Goal: Task Accomplishment & Management: Use online tool/utility

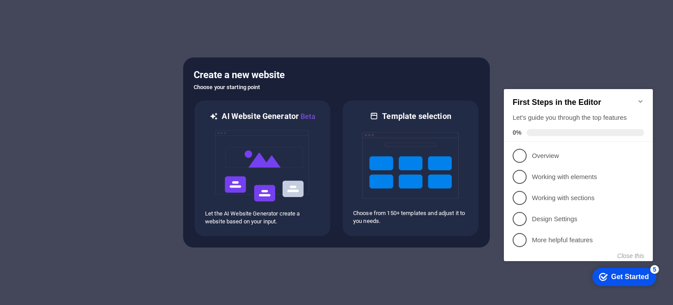
click at [640, 98] on icon "Minimize checklist" at bounding box center [640, 101] width 7 height 7
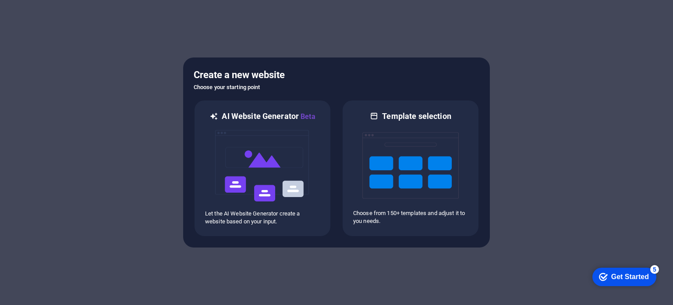
click at [629, 276] on div "Get Started" at bounding box center [631, 277] width 38 height 8
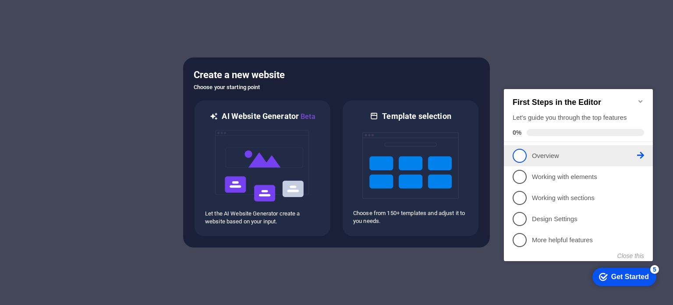
click at [540, 152] on p "Overview - incomplete" at bounding box center [584, 155] width 105 height 9
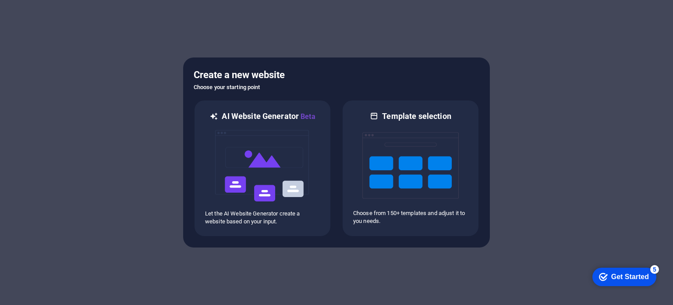
click at [621, 278] on div "Get Started" at bounding box center [631, 277] width 38 height 8
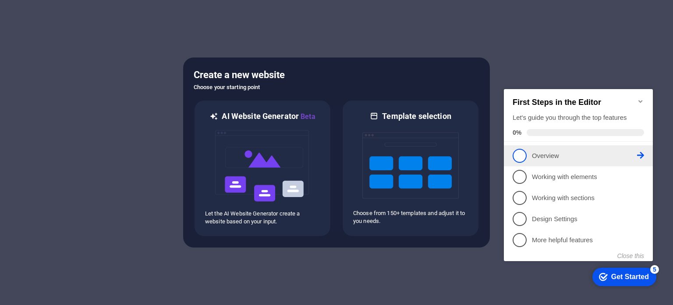
click at [642, 154] on icon at bounding box center [640, 155] width 7 height 7
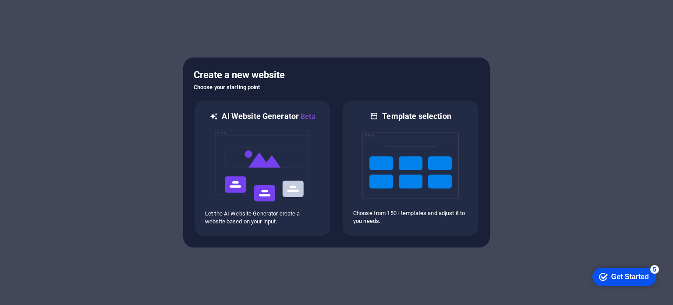
click at [612, 277] on div "Get Started" at bounding box center [631, 277] width 38 height 8
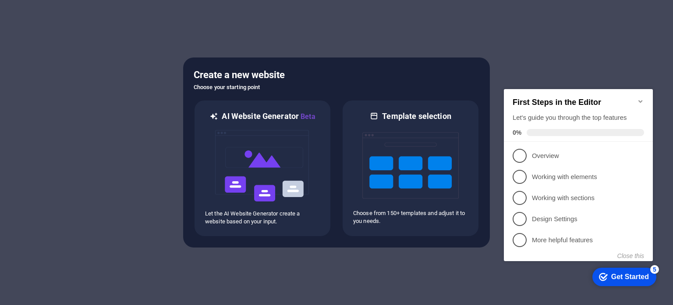
click at [621, 275] on div "Get Started" at bounding box center [631, 277] width 38 height 8
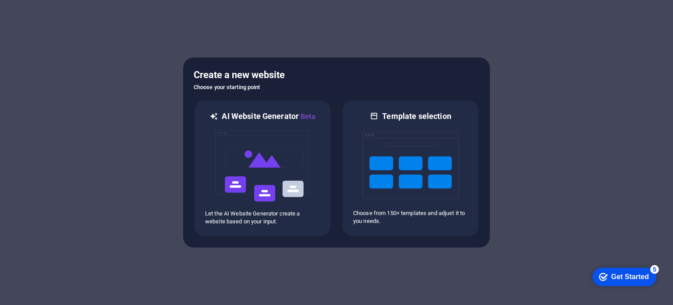
click at [621, 275] on div "Get Started" at bounding box center [631, 277] width 38 height 8
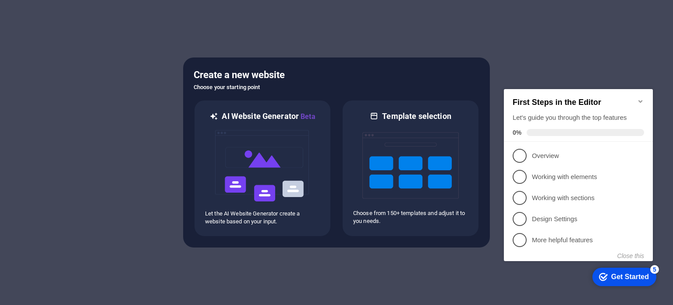
click at [621, 275] on div "Get Started" at bounding box center [631, 277] width 38 height 8
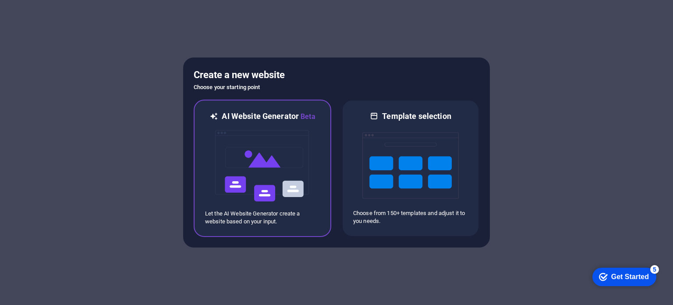
click at [237, 148] on img at bounding box center [262, 166] width 96 height 88
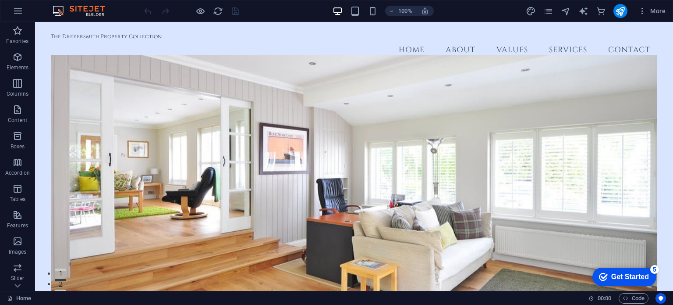
drag, startPoint x: 670, startPoint y: 40, endPoint x: 612, endPoint y: 36, distance: 58.0
click at [532, 10] on icon "design" at bounding box center [531, 11] width 10 height 10
select select "rem"
select select "200"
select select "px"
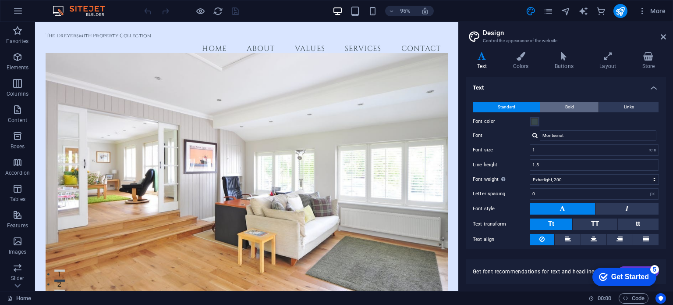
click at [569, 106] on span "Bold" at bounding box center [569, 107] width 9 height 11
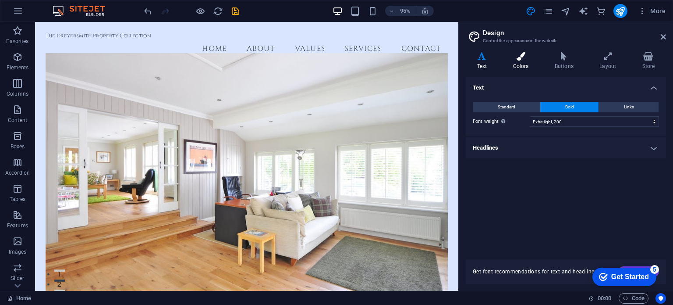
click at [523, 58] on icon at bounding box center [521, 56] width 38 height 9
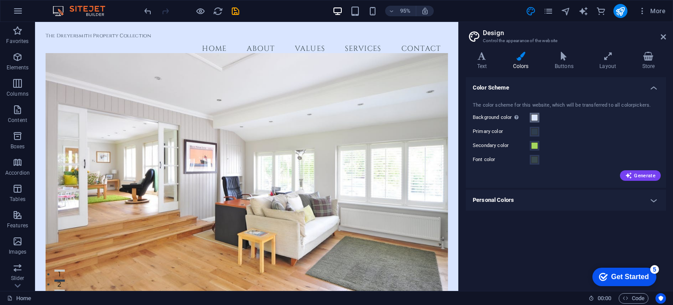
click at [535, 117] on span at bounding box center [534, 117] width 7 height 7
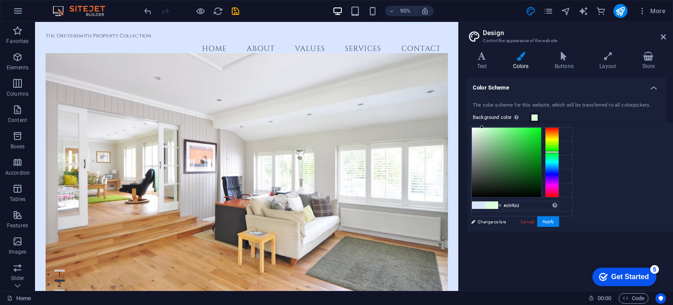
click at [559, 151] on div at bounding box center [552, 162] width 14 height 70
type input "#17e22f"
click at [541, 135] on div at bounding box center [506, 162] width 69 height 69
click at [559, 220] on button "Apply" at bounding box center [548, 221] width 22 height 11
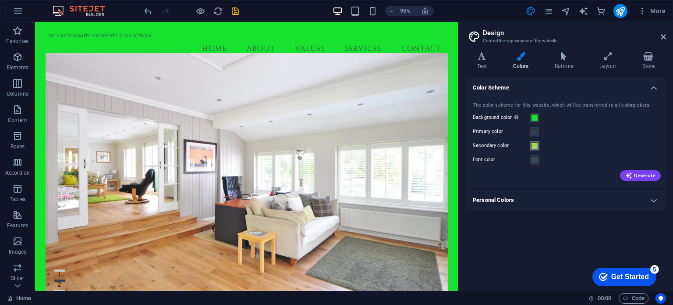
click at [536, 144] on span at bounding box center [534, 145] width 7 height 7
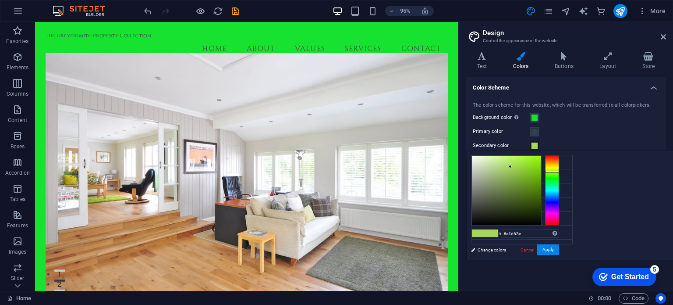
type input "#d6675e"
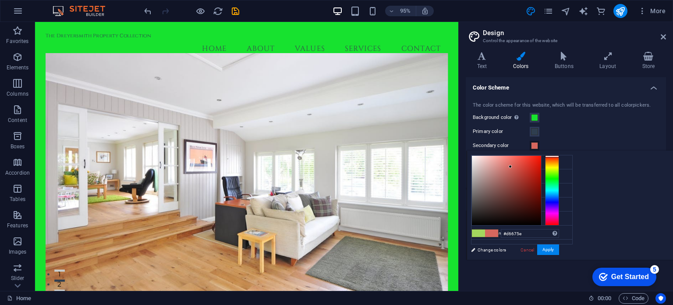
click at [559, 156] on div at bounding box center [552, 190] width 14 height 70
click at [559, 246] on button "Apply" at bounding box center [548, 249] width 22 height 11
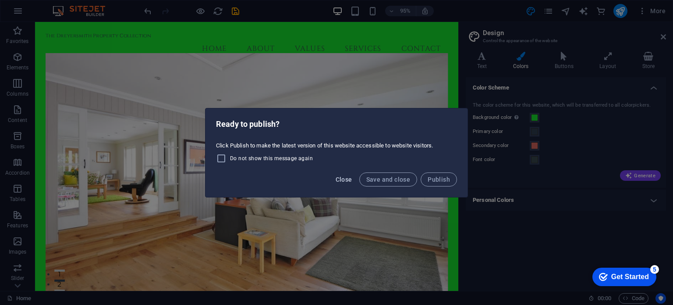
click at [338, 179] on span "Close" at bounding box center [344, 179] width 17 height 7
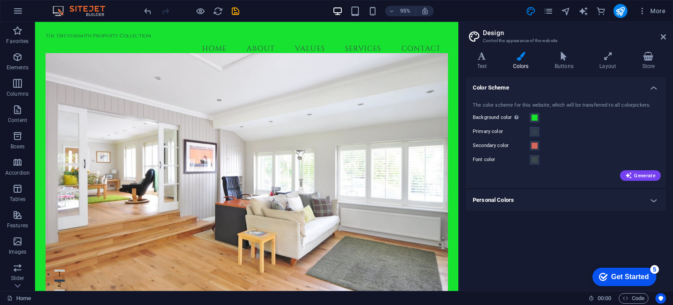
click at [653, 199] on h4 "Personal Colors" at bounding box center [566, 199] width 200 height 21
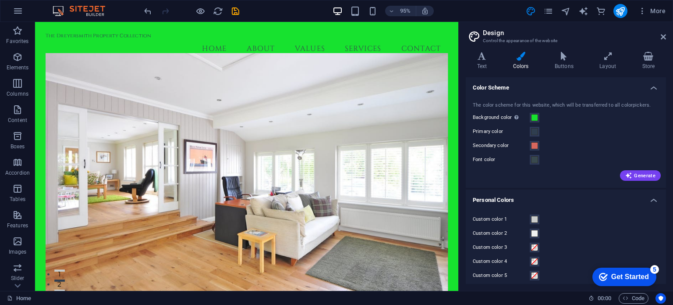
click at [653, 199] on h4 "Personal Colors" at bounding box center [566, 197] width 200 height 16
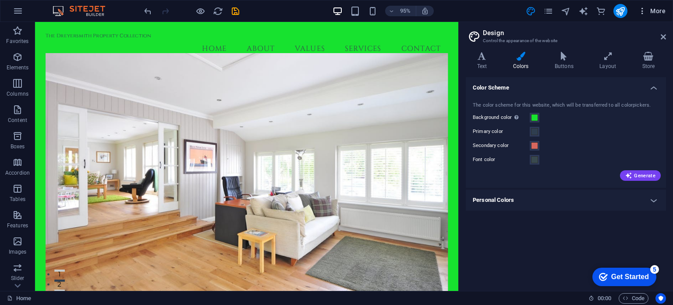
click at [644, 11] on icon "button" at bounding box center [642, 11] width 9 height 9
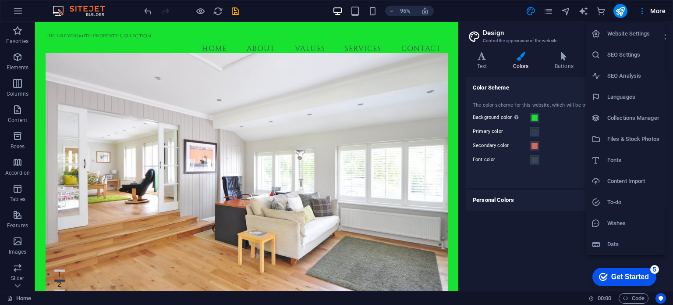
click at [149, 10] on div at bounding box center [336, 152] width 673 height 305
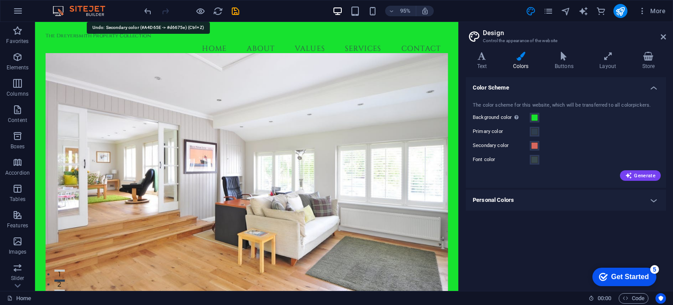
click at [147, 9] on icon "undo" at bounding box center [148, 11] width 10 height 10
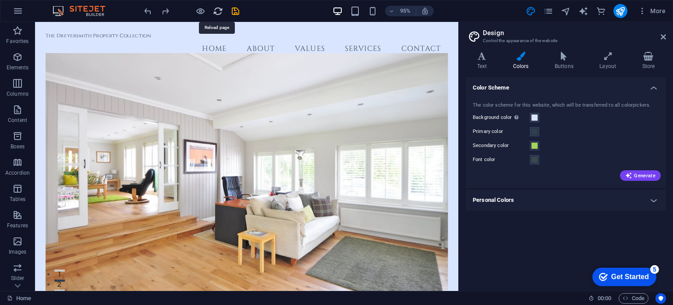
click at [216, 10] on icon "reload" at bounding box center [218, 11] width 10 height 10
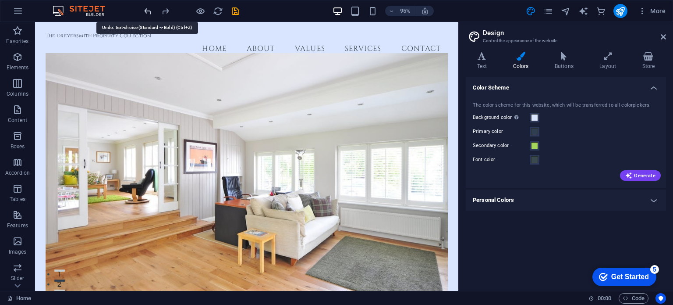
click at [149, 8] on icon "undo" at bounding box center [148, 11] width 10 height 10
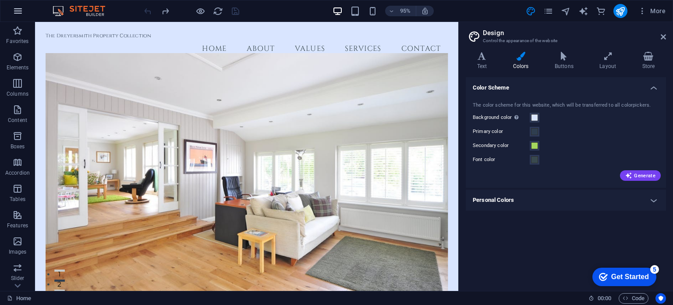
click at [19, 10] on icon "button" at bounding box center [18, 11] width 11 height 11
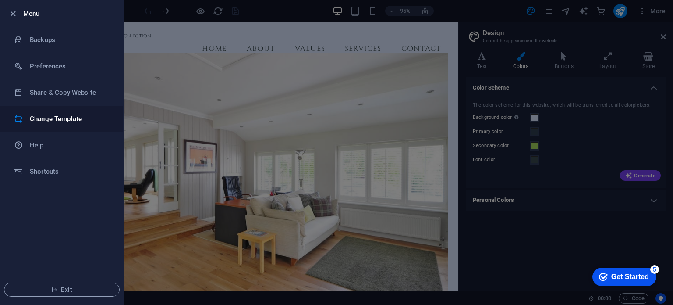
click at [51, 117] on h6 "Change Template" at bounding box center [70, 119] width 81 height 11
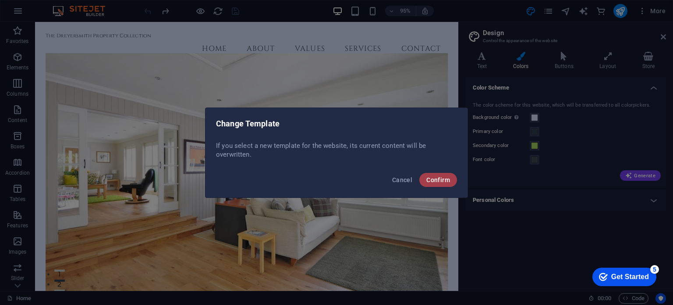
click at [437, 179] on span "Confirm" at bounding box center [439, 179] width 24 height 7
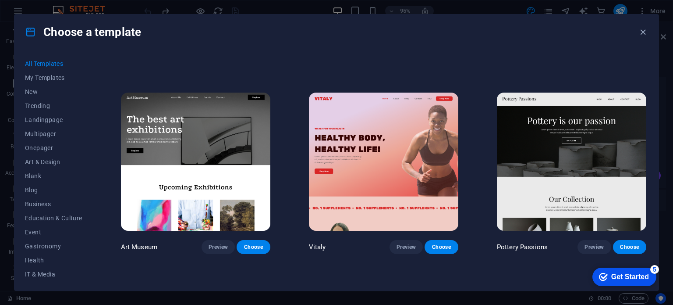
scroll to position [175, 0]
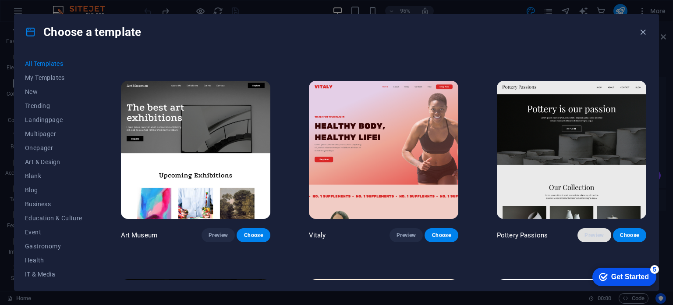
click at [587, 231] on span "Preview" at bounding box center [594, 234] width 19 height 7
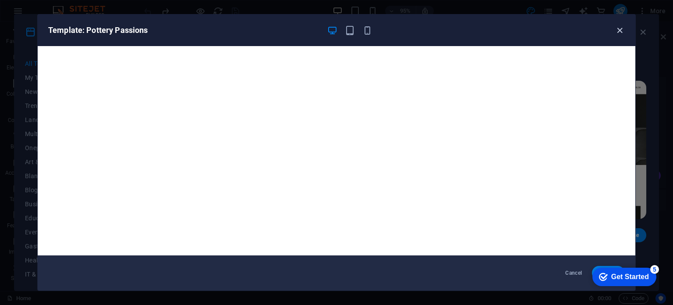
click at [619, 29] on icon "button" at bounding box center [620, 30] width 10 height 10
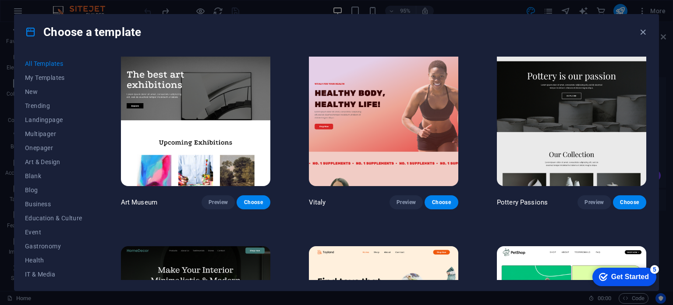
scroll to position [219, 0]
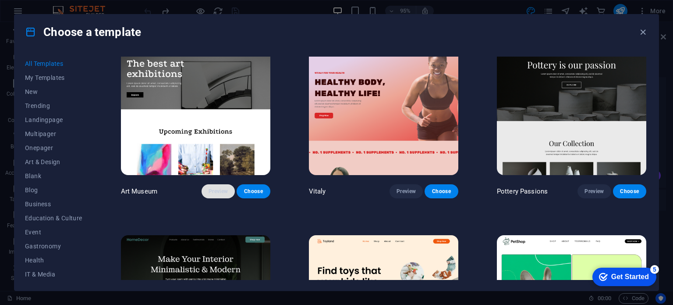
click at [223, 188] on span "Preview" at bounding box center [218, 191] width 19 height 7
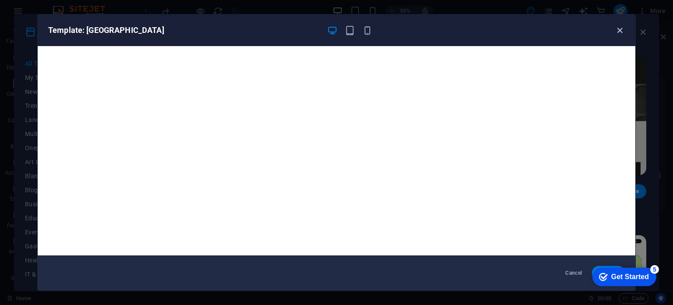
click at [619, 30] on icon "button" at bounding box center [620, 30] width 10 height 10
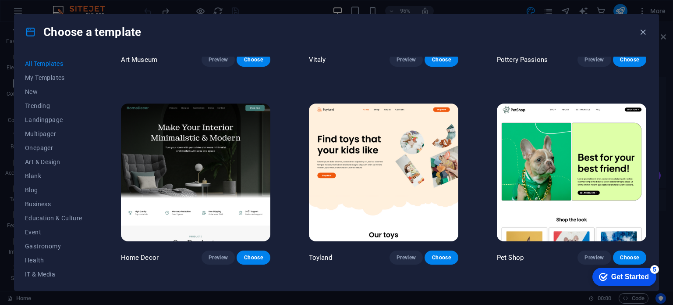
scroll to position [395, 0]
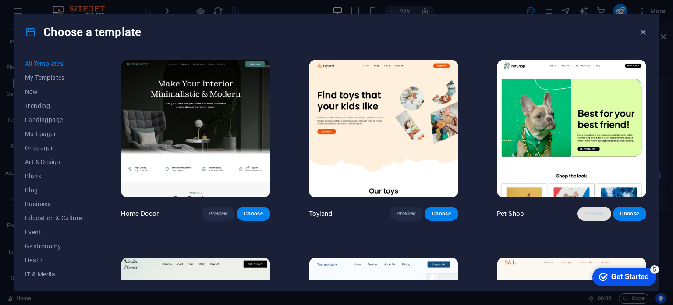
click at [590, 210] on span "Preview" at bounding box center [594, 213] width 19 height 7
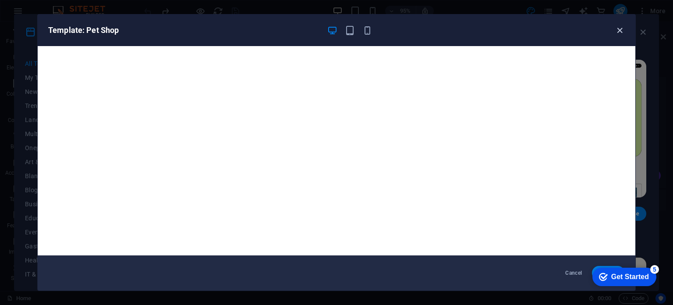
click at [620, 29] on icon "button" at bounding box center [620, 30] width 10 height 10
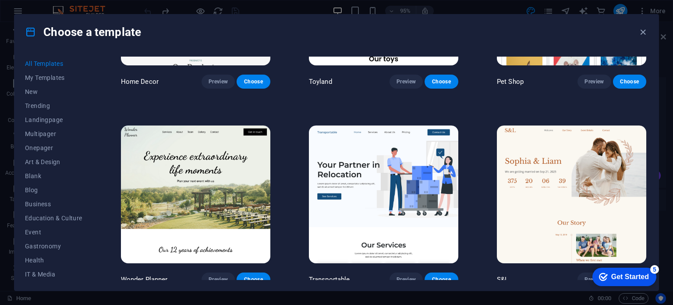
scroll to position [570, 0]
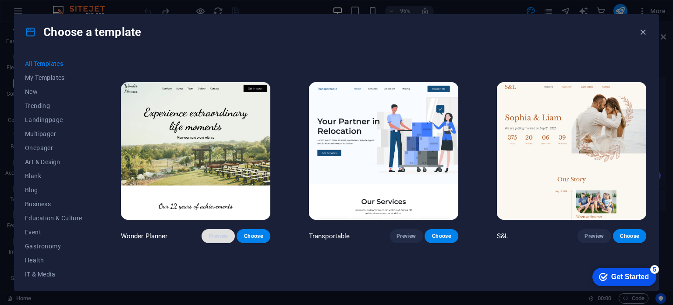
click at [214, 232] on span "Preview" at bounding box center [218, 235] width 19 height 7
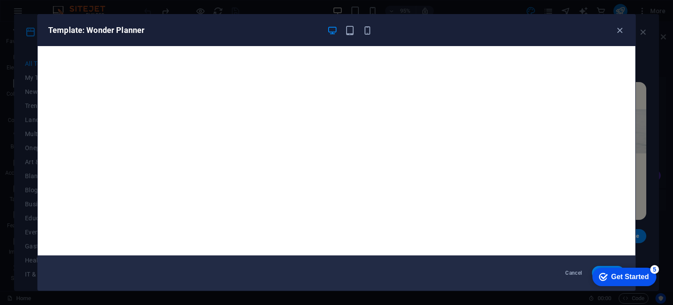
click at [625, 277] on div "Get Started" at bounding box center [631, 277] width 38 height 8
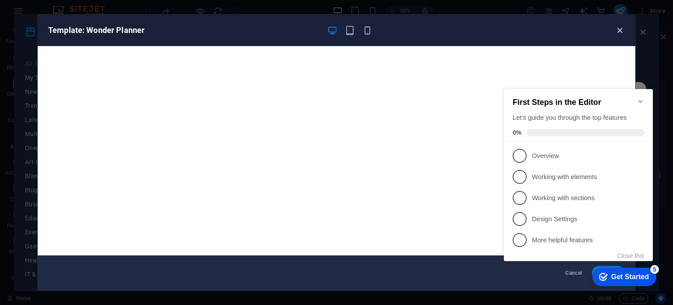
click at [621, 28] on icon "button" at bounding box center [620, 30] width 10 height 10
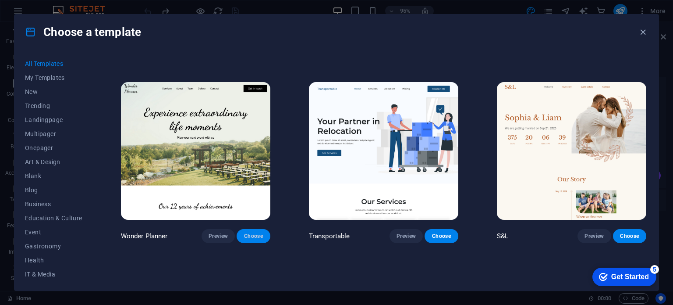
click at [254, 232] on span "Choose" at bounding box center [253, 235] width 19 height 7
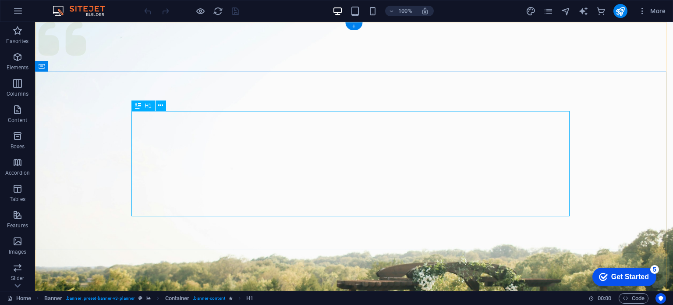
click at [160, 104] on icon at bounding box center [160, 105] width 5 height 9
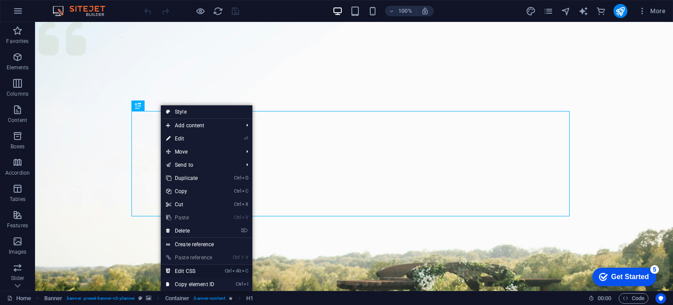
click at [185, 270] on link "Ctrl Alt C Edit CSS" at bounding box center [190, 270] width 59 height 13
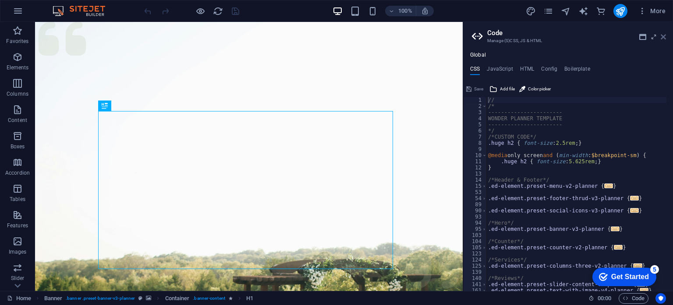
click at [664, 36] on icon at bounding box center [663, 36] width 5 height 7
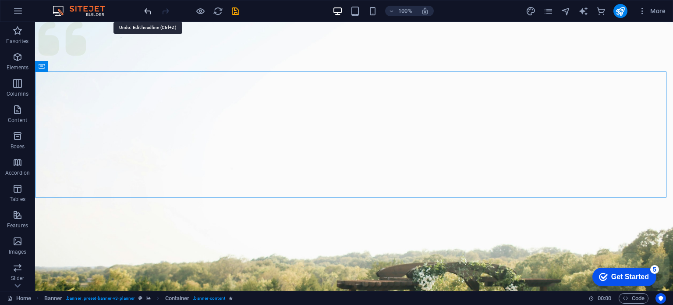
click at [146, 9] on icon "undo" at bounding box center [148, 11] width 10 height 10
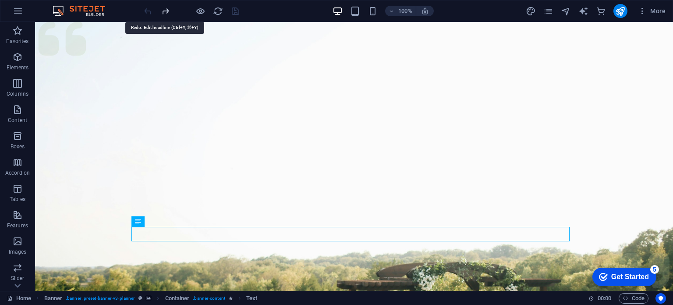
click at [166, 9] on icon "redo" at bounding box center [165, 11] width 10 height 10
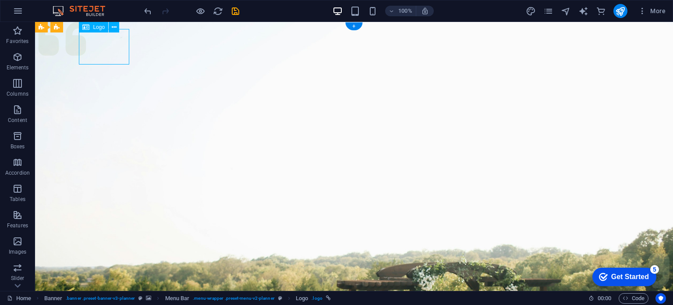
select select "px"
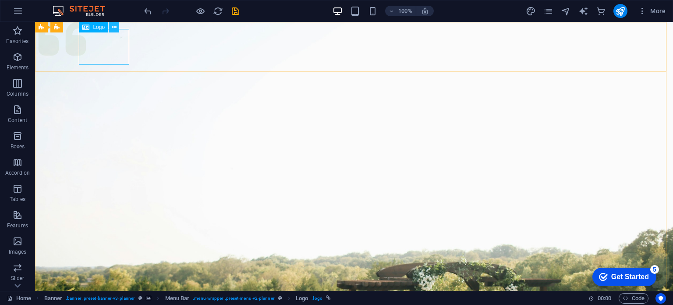
click at [110, 25] on button at bounding box center [114, 27] width 11 height 11
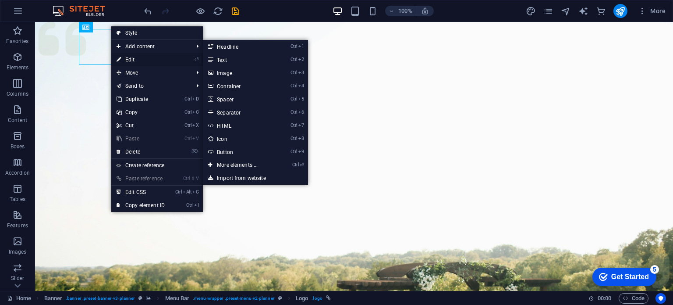
click at [130, 60] on link "⏎ Edit" at bounding box center [140, 59] width 59 height 13
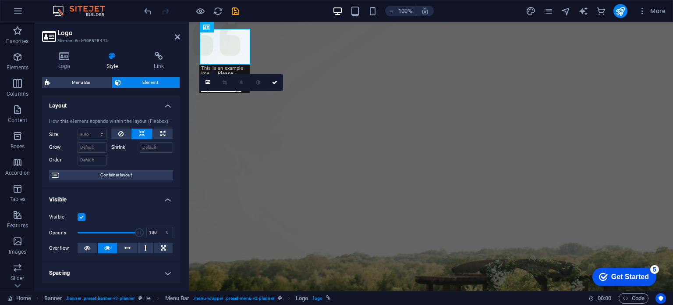
click at [225, 73] on div "This is an example image. Please choose your own for more options. Or import th…" at bounding box center [224, 79] width 51 height 28
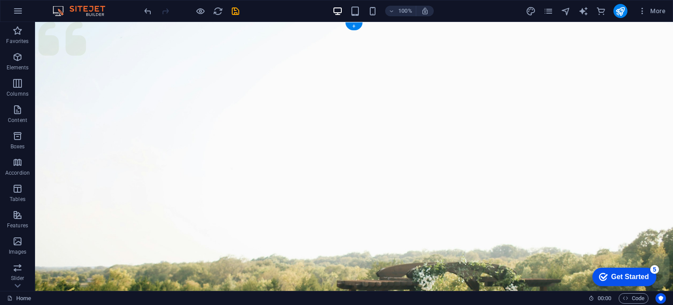
click at [485, 233] on figure at bounding box center [354, 219] width 638 height 395
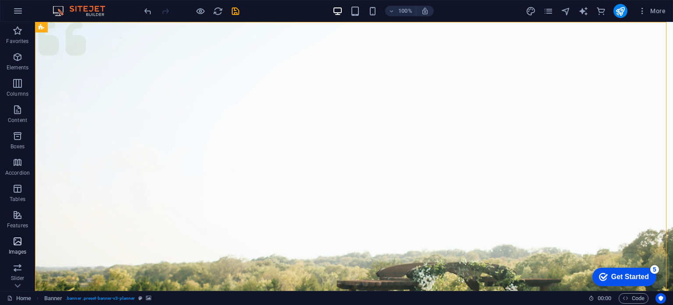
click at [17, 242] on icon "button" at bounding box center [17, 241] width 11 height 11
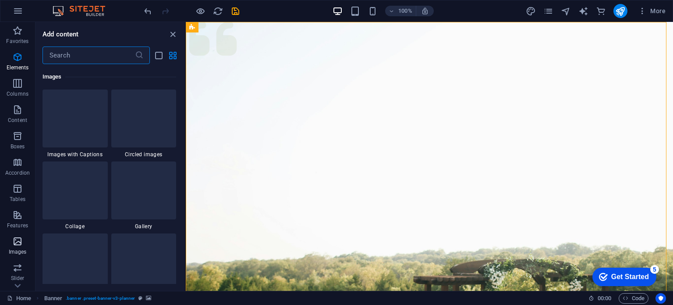
scroll to position [4445, 0]
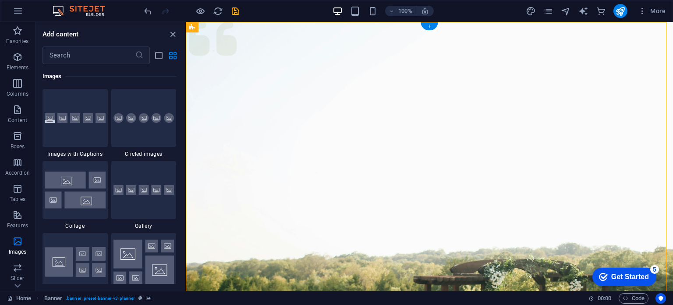
click at [235, 231] on figure at bounding box center [429, 219] width 487 height 395
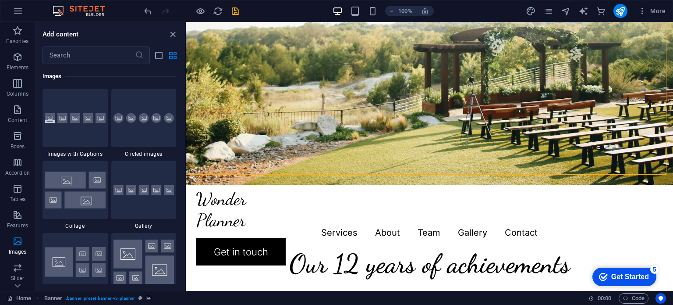
scroll to position [242, 0]
